Goal: Navigation & Orientation: Find specific page/section

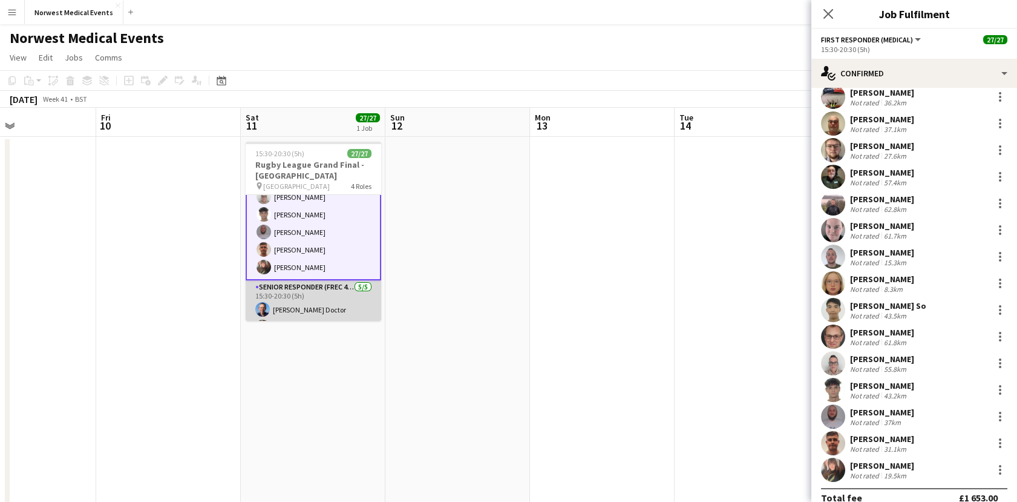
scroll to position [403, 0]
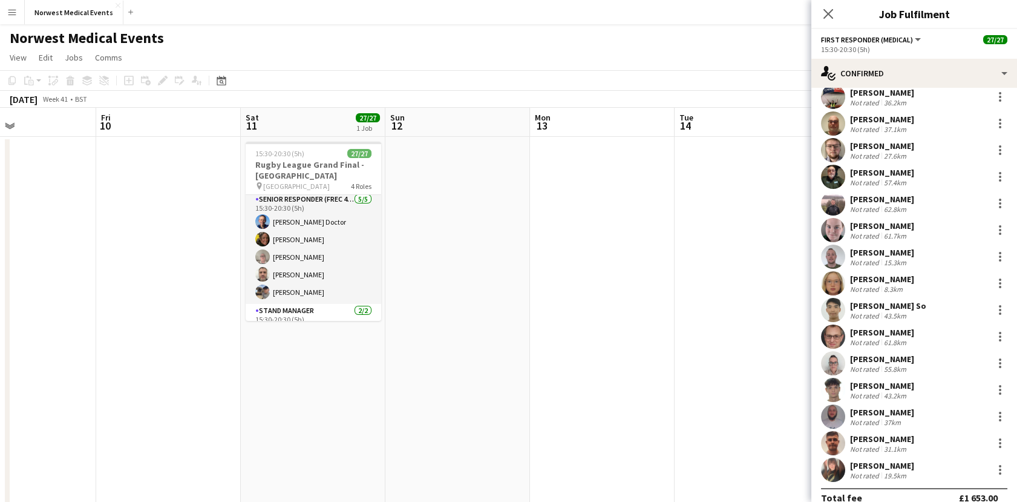
drag, startPoint x: 826, startPoint y: 13, endPoint x: 818, endPoint y: 22, distance: 12.0
click at [826, 13] on icon "Close pop-in" at bounding box center [829, 14] width 10 height 10
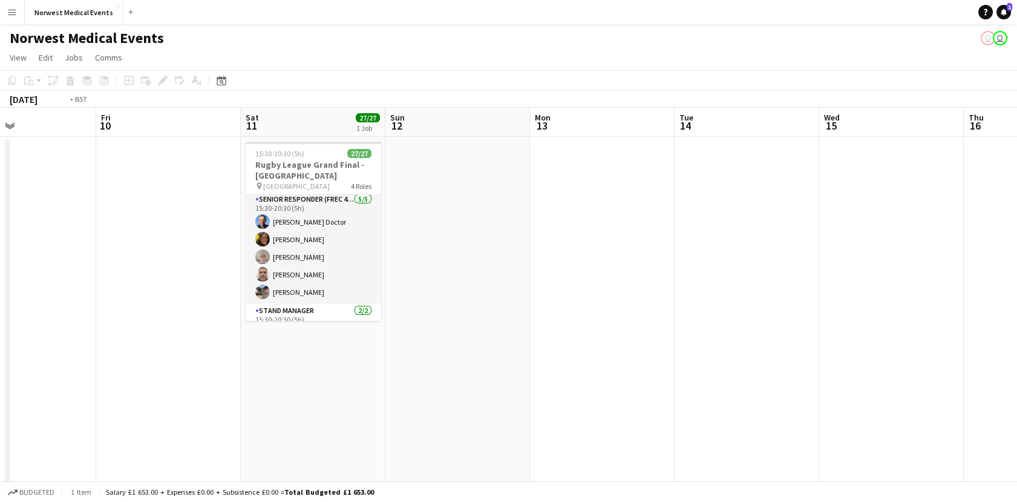
scroll to position [0, 548]
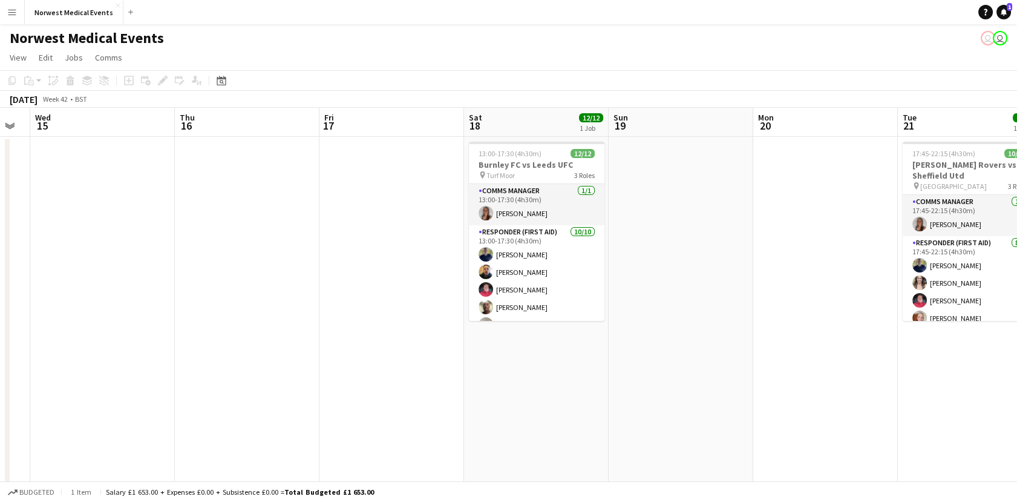
drag, startPoint x: 801, startPoint y: 240, endPoint x: 67, endPoint y: 278, distance: 734.5
click at [0, 284] on html "Menu Boards Boards Boards All jobs Status Workforce Workforce My Workforce Recr…" at bounding box center [508, 302] width 1017 height 605
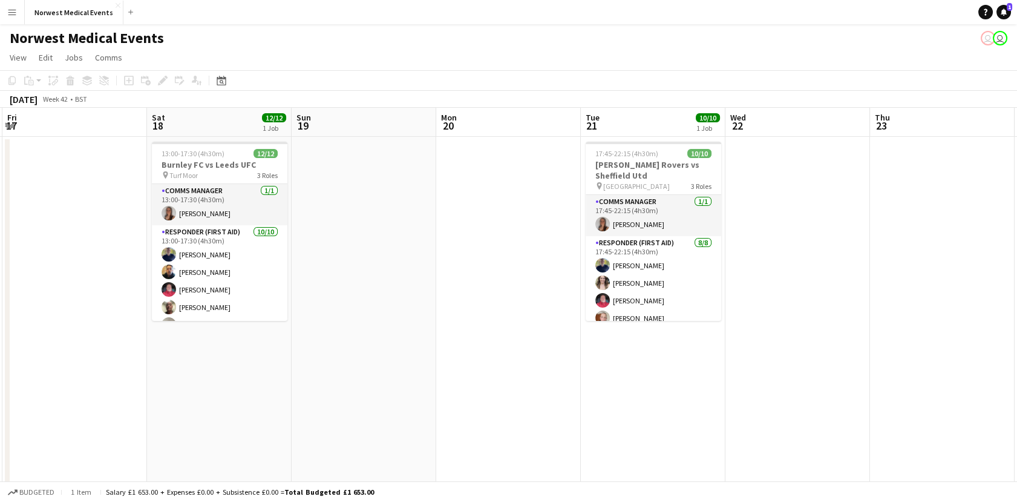
drag, startPoint x: 844, startPoint y: 367, endPoint x: 188, endPoint y: 385, distance: 656.3
click at [174, 395] on app-calendar-viewport "Mon 13 Tue 14 Wed 15 Thu 16 Fri 17 Sat 18 12/12 1 Job Sun 19 Mon 20 Tue 21 10/1…" at bounding box center [508, 346] width 1017 height 477
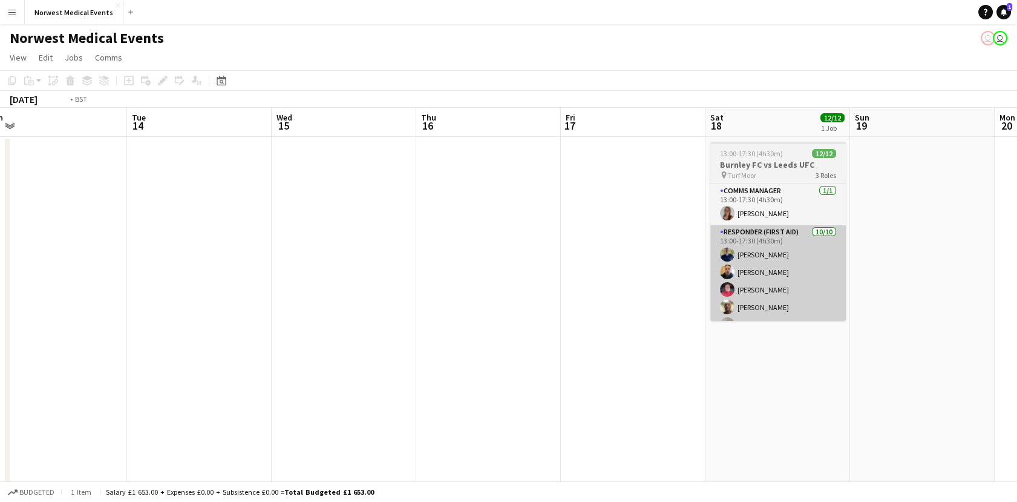
drag, startPoint x: 975, startPoint y: 259, endPoint x: 778, endPoint y: 265, distance: 196.8
click at [1017, 259] on html "Menu Boards Boards Boards All jobs Status Workforce Workforce My Workforce Recr…" at bounding box center [508, 302] width 1017 height 605
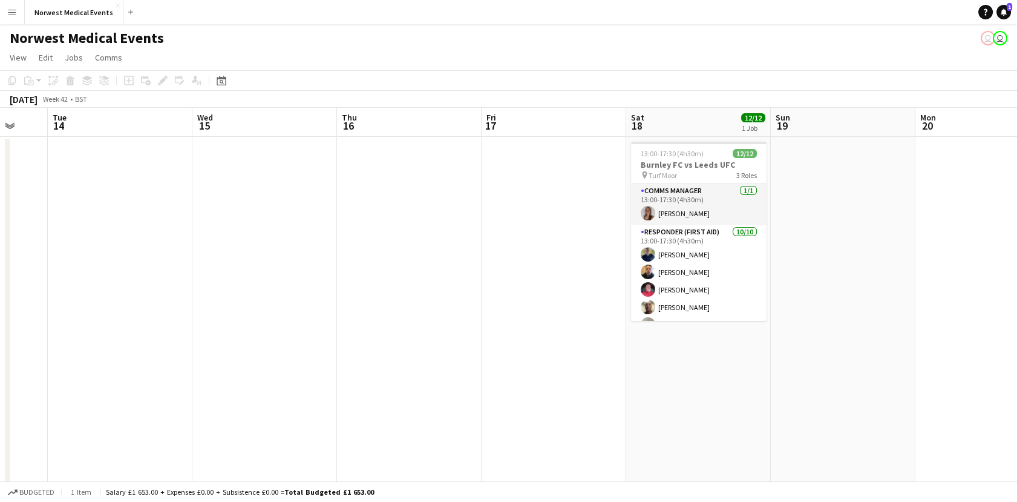
drag, startPoint x: 957, startPoint y: 214, endPoint x: 965, endPoint y: 212, distance: 8.1
click at [965, 212] on app-calendar-viewport "Sat 11 27/27 1 Job Sun 12 Mon 13 Tue 14 Wed 15 Thu 16 Fri 17 Sat 18 12/12 1 Job…" at bounding box center [508, 346] width 1017 height 477
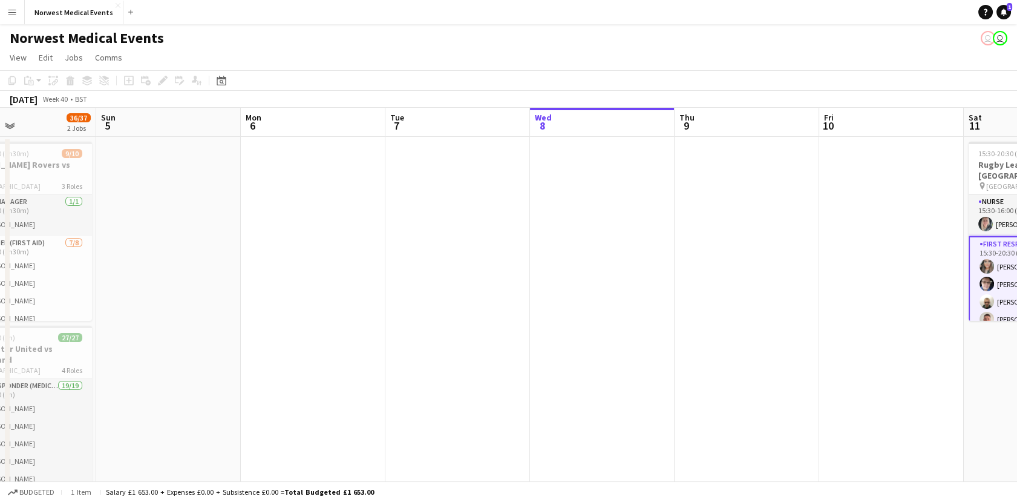
drag, startPoint x: 879, startPoint y: 230, endPoint x: 887, endPoint y: 230, distance: 7.9
click at [887, 230] on app-calendar-viewport "Thu 2 Fri 3 Sat 4 36/37 2 Jobs Sun 5 Mon 6 Tue 7 Wed 8 Thu 9 Fri 10 Sat 11 27/2…" at bounding box center [508, 346] width 1017 height 477
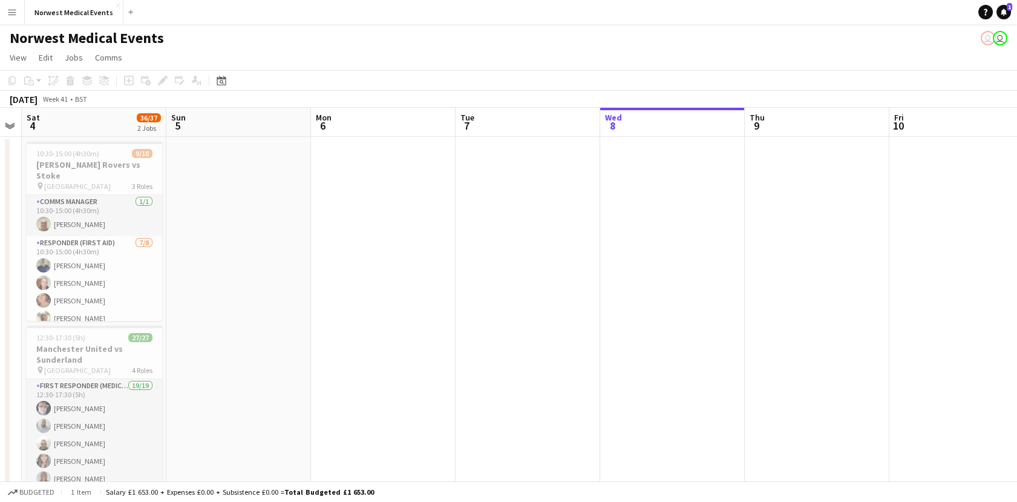
click at [842, 244] on app-calendar-viewport "Thu 2 Fri 3 Sat 4 36/37 2 Jobs Sun 5 Mon 6 Tue 7 Wed 8 Thu 9 Fri 10 Sat 11 27/2…" at bounding box center [508, 346] width 1017 height 477
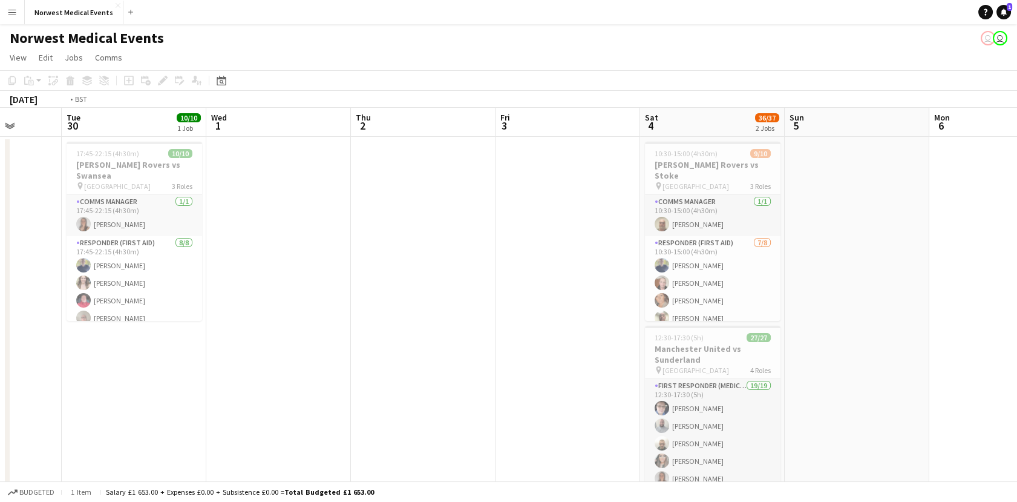
drag, startPoint x: 325, startPoint y: 292, endPoint x: 715, endPoint y: 289, distance: 390.4
click at [767, 289] on app-calendar-viewport "Sun 28 8/8 1 Job Mon 29 Tue 30 10/10 1 Job Wed 1 Thu 2 Fri 3 Sat 4 36/37 2 Jobs…" at bounding box center [508, 346] width 1017 height 477
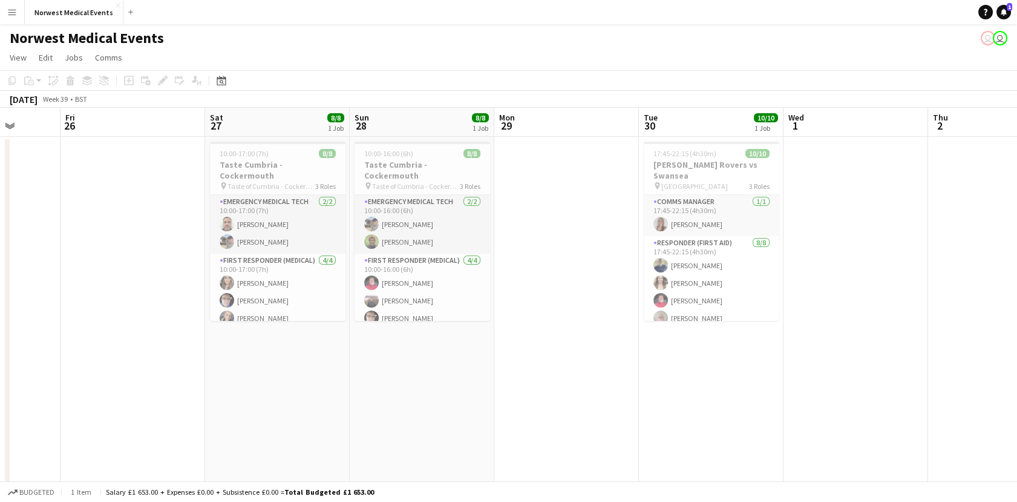
drag, startPoint x: 174, startPoint y: 327, endPoint x: 611, endPoint y: 330, distance: 437.0
click at [835, 330] on app-calendar-viewport "Wed 24 5/5 1 Job Thu 25 Fri 26 Sat 27 8/8 1 Job Sun 28 8/8 1 Job Mon 29 Tue 30 …" at bounding box center [508, 346] width 1017 height 477
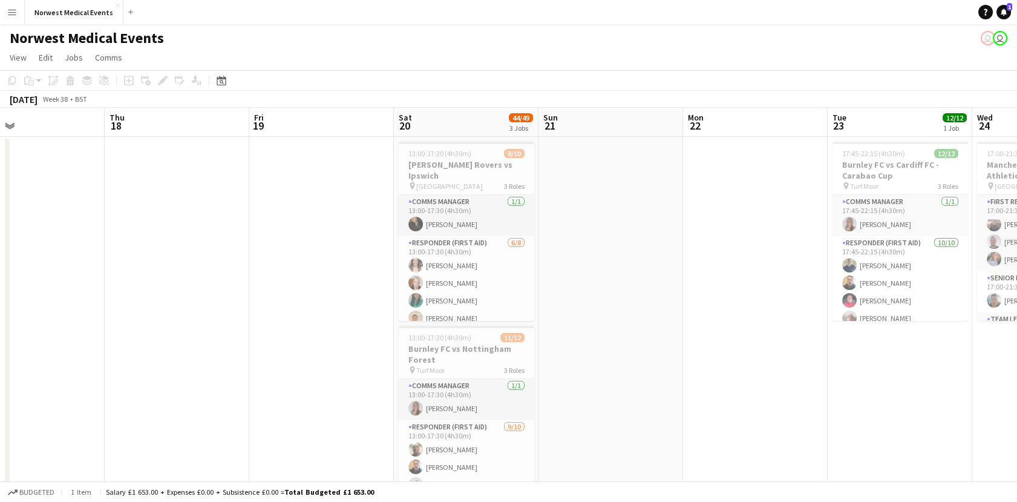
click at [766, 337] on app-calendar-viewport "Mon 15 Tue 16 Wed 17 Thu 18 Fri 19 Sat 20 44/49 3 Jobs Sun 21 Mon 22 Tue 23 12/…" at bounding box center [508, 438] width 1017 height 661
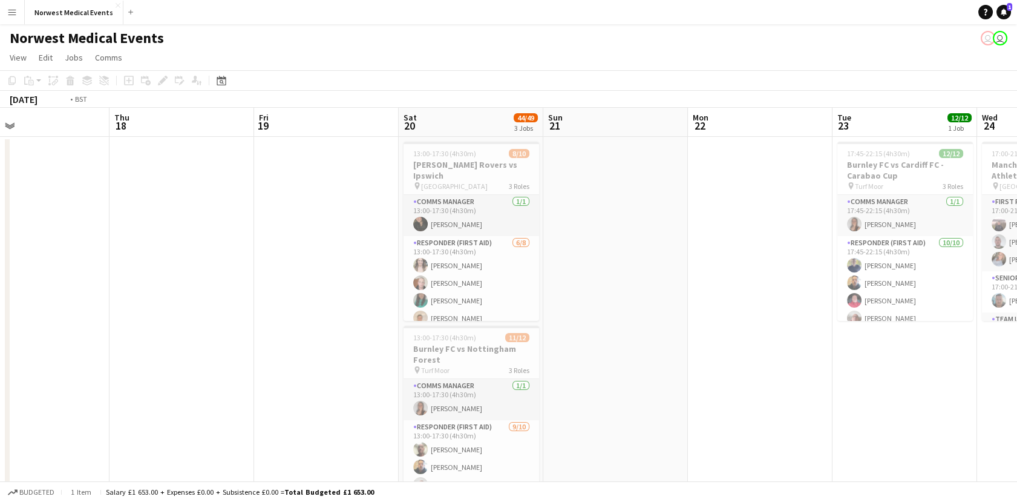
drag, startPoint x: 305, startPoint y: 341, endPoint x: 771, endPoint y: 341, distance: 466.0
click at [771, 341] on app-calendar-viewport "Mon 15 Tue 16 Wed 17 Thu 18 Fri 19 Sat 20 44/49 3 Jobs Sun 21 Mon 22 Tue 23 12/…" at bounding box center [508, 438] width 1017 height 661
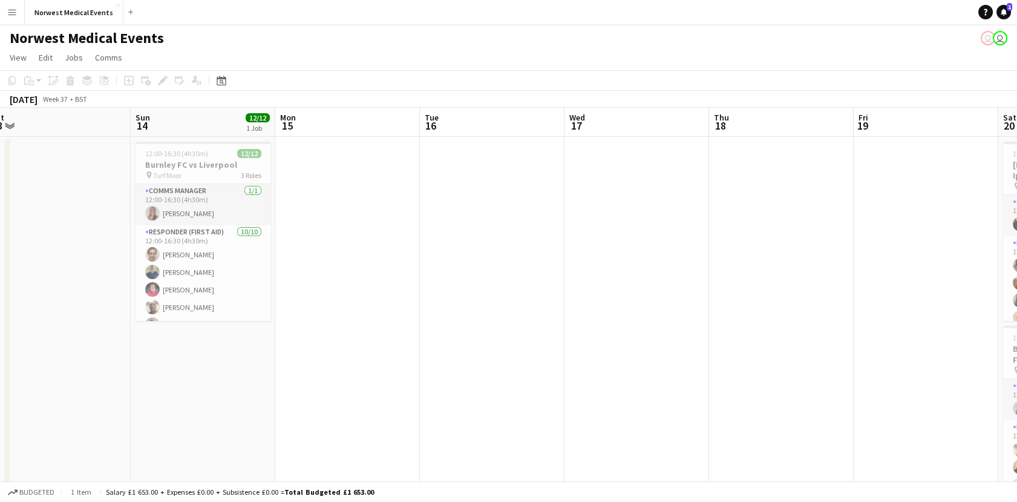
drag, startPoint x: 333, startPoint y: 346, endPoint x: 731, endPoint y: 347, distance: 398.2
click at [735, 346] on app-calendar-viewport "Thu 11 Fri 12 Sat 13 Sun 14 12/12 1 Job Mon 15 Tue 16 Wed 17 Thu 18 Fri 19 Sat …" at bounding box center [508, 438] width 1017 height 661
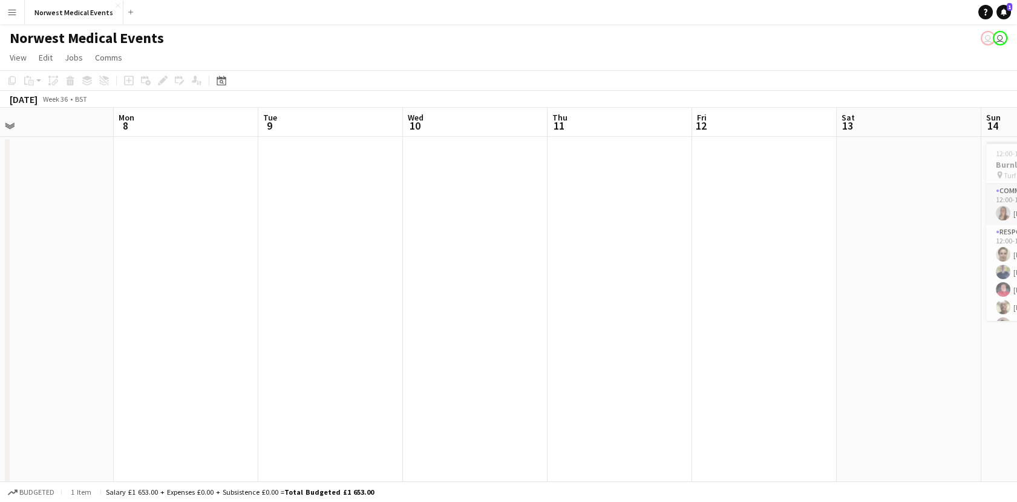
drag, startPoint x: 438, startPoint y: 353, endPoint x: 748, endPoint y: 353, distance: 309.9
click at [748, 353] on app-calendar-viewport "Fri 5 Sat 6 Sun 7 Mon 8 Tue 9 Wed 10 Thu 11 Fri 12 Sat 13 Sun 14 12/12 1 Job Mo…" at bounding box center [508, 438] width 1017 height 661
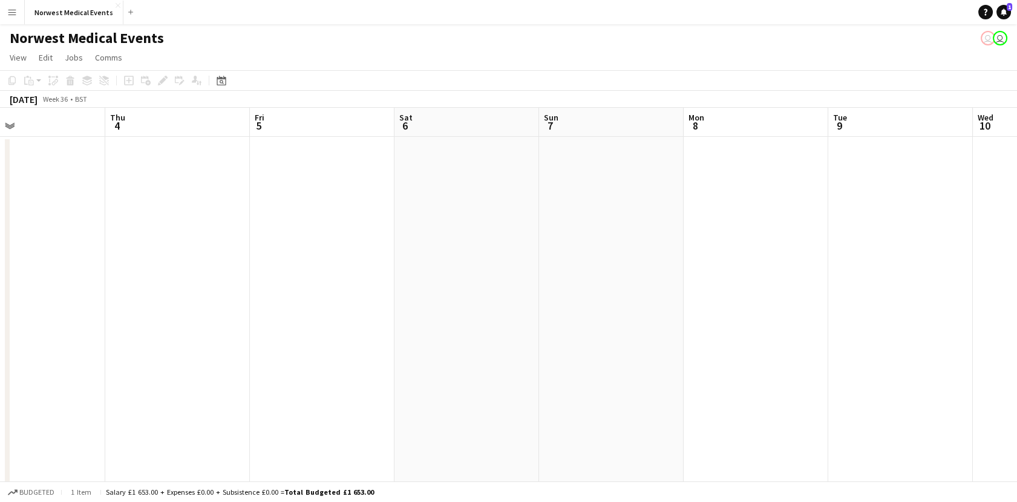
drag, startPoint x: 438, startPoint y: 315, endPoint x: 1011, endPoint y: 305, distance: 573.2
click at [1011, 305] on app-calendar-viewport "Mon 1 Tue 2 Wed 3 Thu 4 Fri 5 Sat 6 Sun 7 Mon 8 Tue 9 Wed 10 Thu 11 Fri 12 Sat …" at bounding box center [508, 438] width 1017 height 661
drag, startPoint x: 671, startPoint y: 309, endPoint x: 697, endPoint y: 336, distance: 36.8
click at [309, 344] on app-calendar-viewport "Sun 31 Mon 1 Tue 2 Wed 3 Thu 4 Fri 5 Sat 6 Sun 7 Mon 8 Tue 9 Wed 10 Thu 11 Fri …" at bounding box center [508, 438] width 1017 height 661
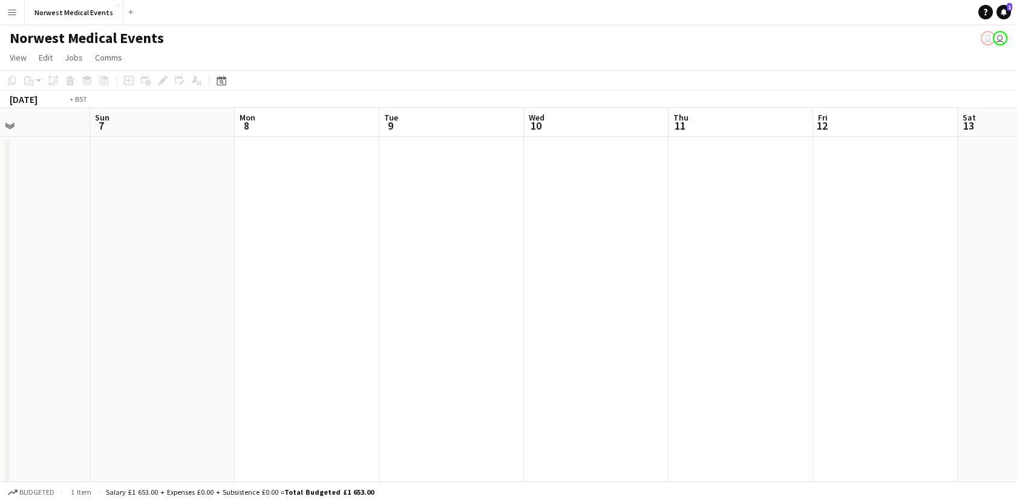
drag, startPoint x: 787, startPoint y: 347, endPoint x: 616, endPoint y: 353, distance: 172.0
click at [222, 355] on app-calendar-viewport "Thu 4 Fri 5 Sat 6 Sun 7 Mon 8 Tue 9 Wed 10 Thu 11 Fri 12 Sat 13 Sun 14 12/12 1 …" at bounding box center [508, 438] width 1017 height 661
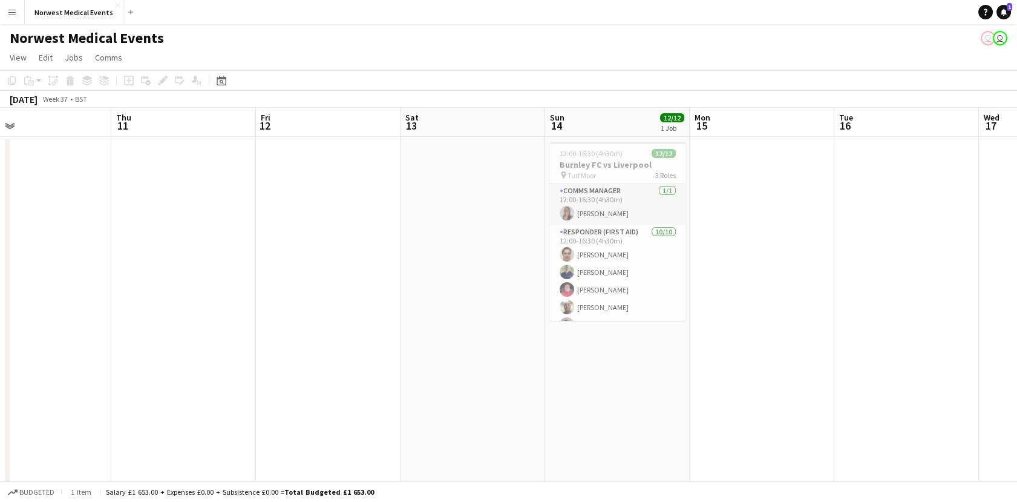
drag, startPoint x: 705, startPoint y: 355, endPoint x: 152, endPoint y: 362, distance: 553.2
click at [140, 369] on app-calendar-viewport "Sat 6 Sun 7 Mon 8 Tue 9 Wed 10 Thu 11 Fri 12 Sat 13 Sun 14 12/12 1 Job Mon 15 T…" at bounding box center [508, 438] width 1017 height 661
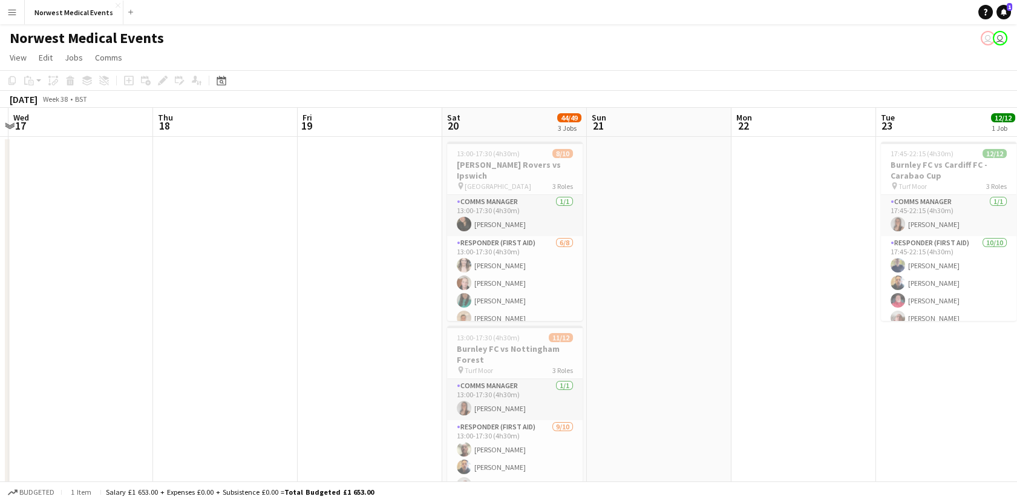
scroll to position [0, 430]
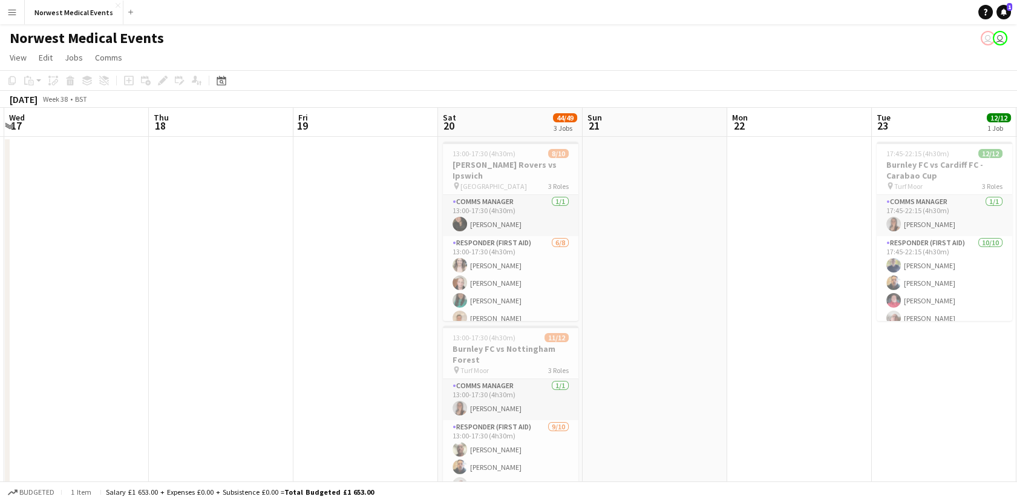
drag, startPoint x: 855, startPoint y: 348, endPoint x: 230, endPoint y: 353, distance: 624.6
click at [132, 362] on app-calendar-viewport "Sun 14 12/12 1 Job Mon 15 Tue 16 Wed 17 Thu 18 Fri 19 Sat 20 44/49 3 Jobs Sun 2…" at bounding box center [508, 438] width 1017 height 661
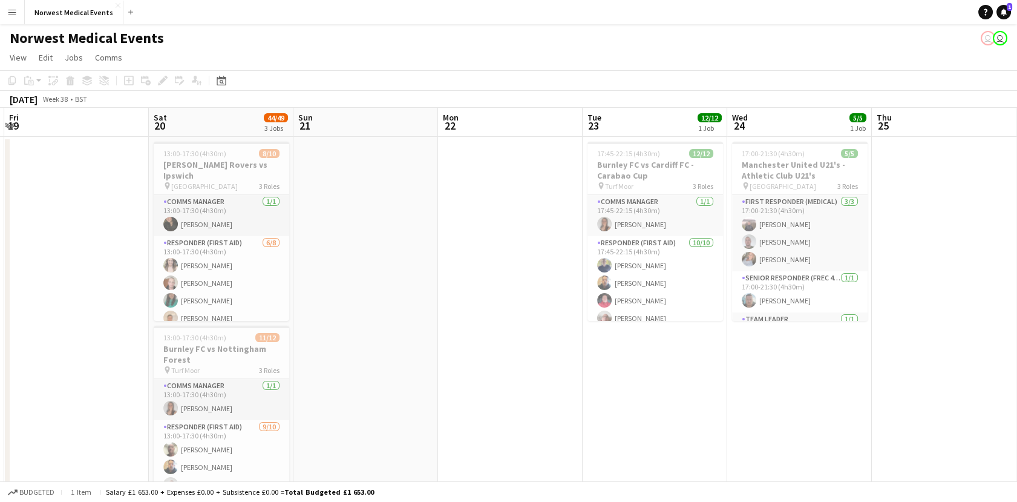
scroll to position [0, 498]
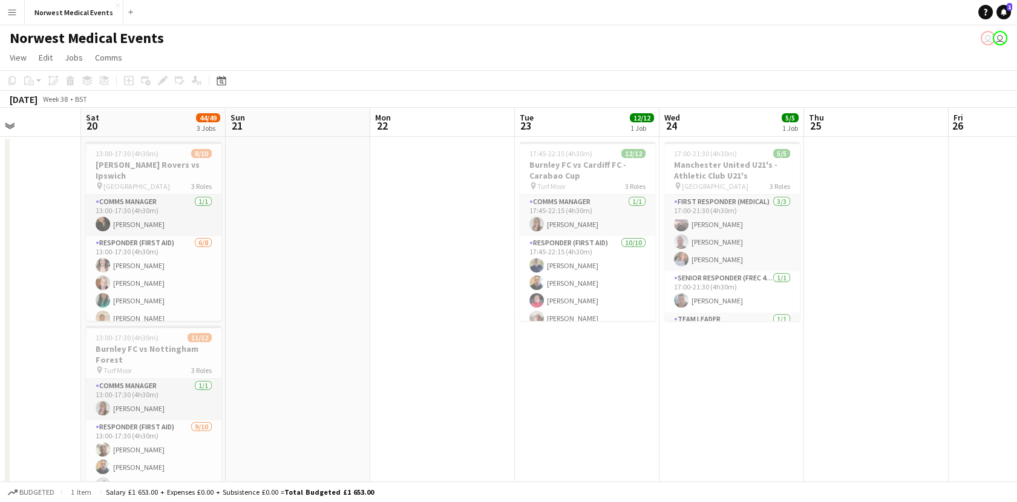
drag, startPoint x: 784, startPoint y: 349, endPoint x: 428, endPoint y: 356, distance: 356.6
click at [428, 356] on app-calendar-viewport "Tue 16 Wed 17 Thu 18 Fri 19 Sat 20 44/49 3 Jobs Sun 21 Mon 22 Tue 23 12/12 1 Jo…" at bounding box center [508, 438] width 1017 height 661
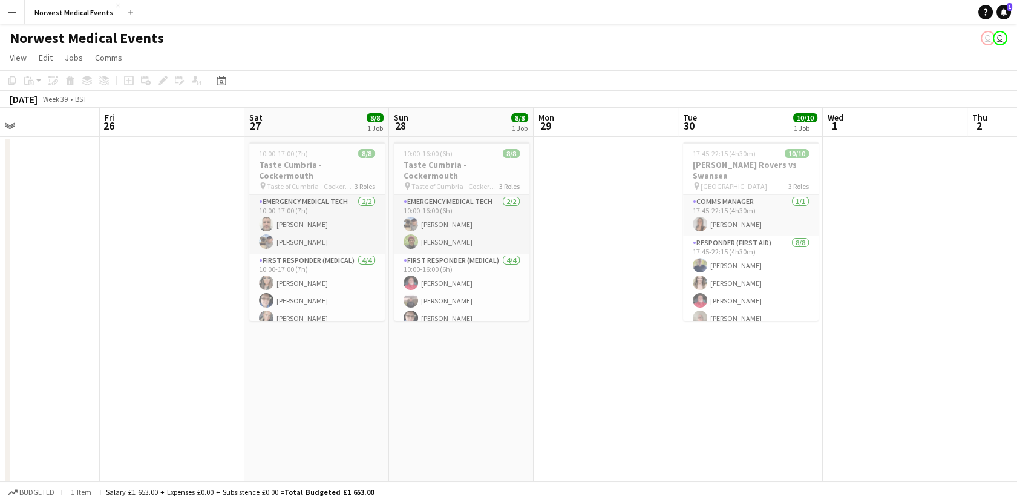
drag, startPoint x: 855, startPoint y: 367, endPoint x: 337, endPoint y: 361, distance: 517.5
click at [0, 378] on html "Menu Boards Boards Boards All jobs Status Workforce Workforce My Workforce Recr…" at bounding box center [508, 394] width 1017 height 789
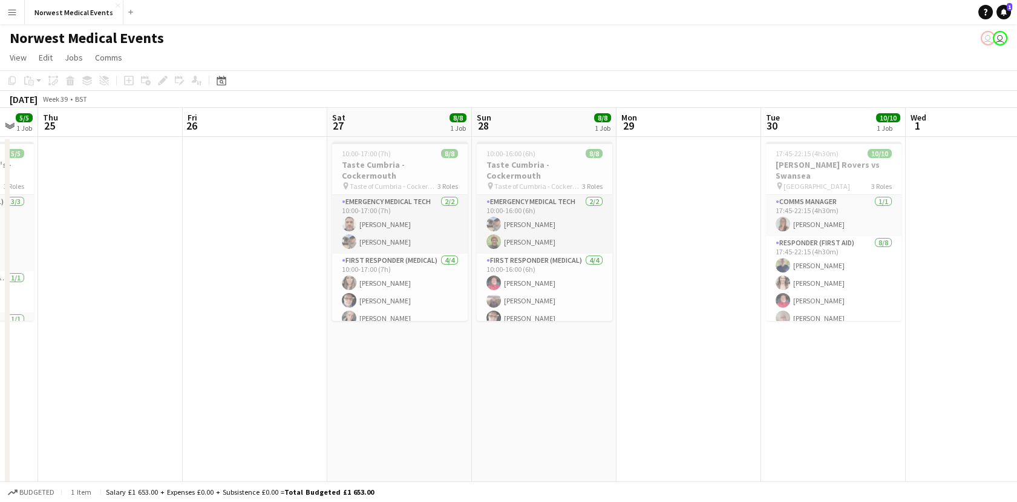
drag, startPoint x: 602, startPoint y: 361, endPoint x: 395, endPoint y: 356, distance: 207.0
click at [395, 356] on app-calendar-viewport "Mon 22 Tue 23 12/12 1 Job Wed 24 5/5 1 Job Thu 25 Fri 26 Sat 27 8/8 1 Job Sun 2…" at bounding box center [508, 438] width 1017 height 661
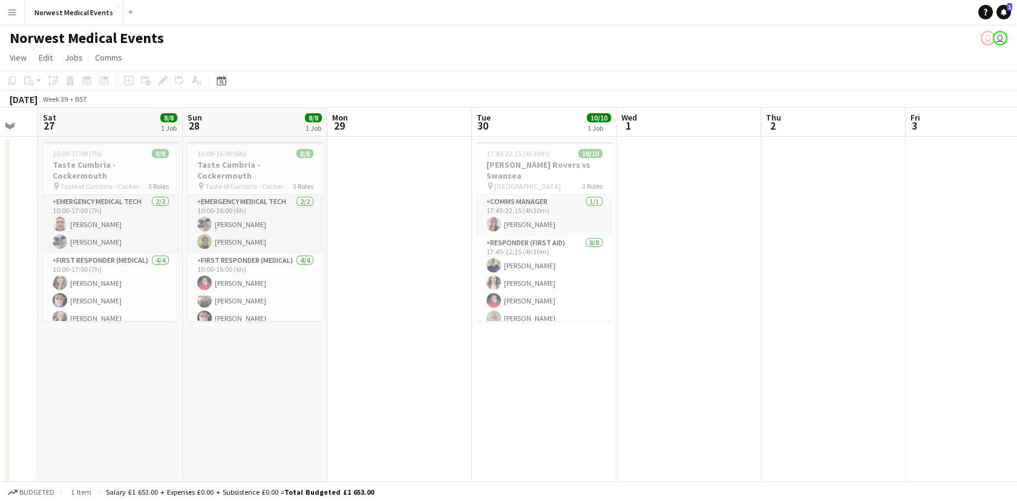
scroll to position [0, 396]
